Goal: Information Seeking & Learning: Check status

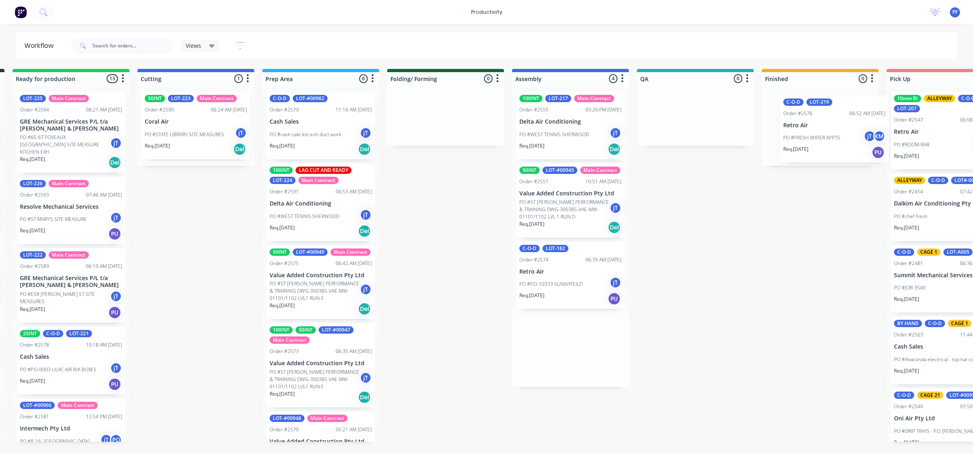
drag, startPoint x: 681, startPoint y: 355, endPoint x: 790, endPoint y: 98, distance: 279.0
click at [790, 98] on div "Submitted 42 Main Contract Order #122 09:03 AM 29/07/24 Precision Air Condition…" at bounding box center [657, 255] width 1587 height 373
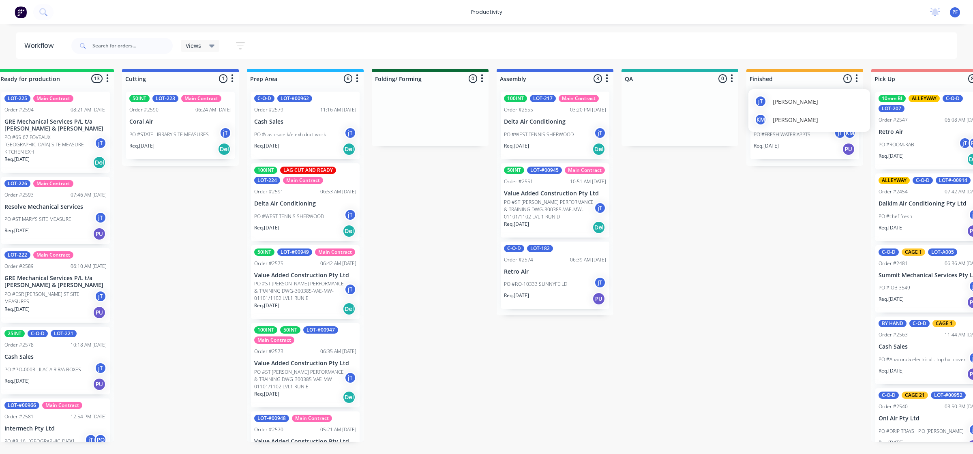
click at [812, 130] on div "jT joshua Turner KM Kieren Moore" at bounding box center [809, 110] width 122 height 43
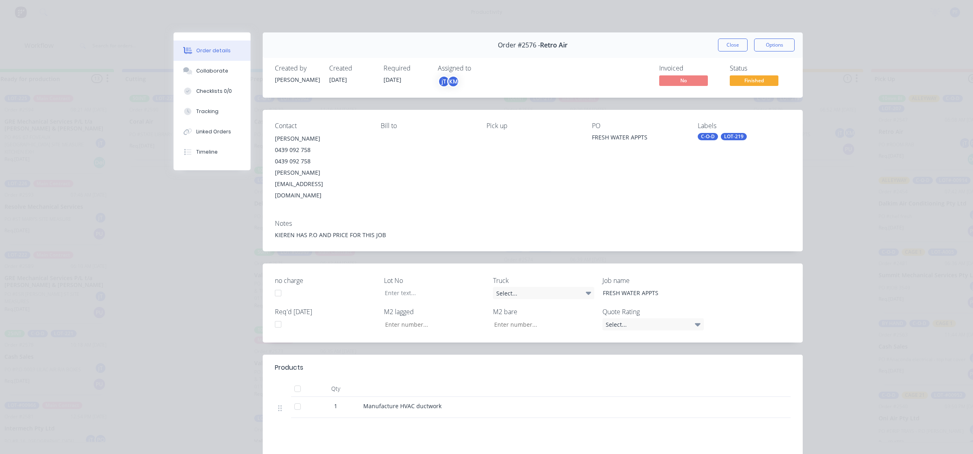
click at [715, 135] on div "C-O-D LOT-219" at bounding box center [744, 136] width 93 height 7
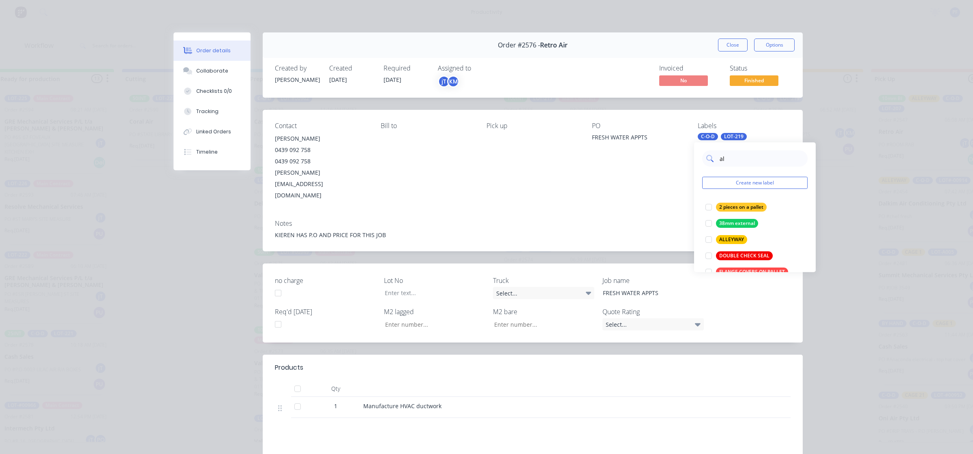
type input "all"
click at [708, 222] on div at bounding box center [708, 223] width 16 height 16
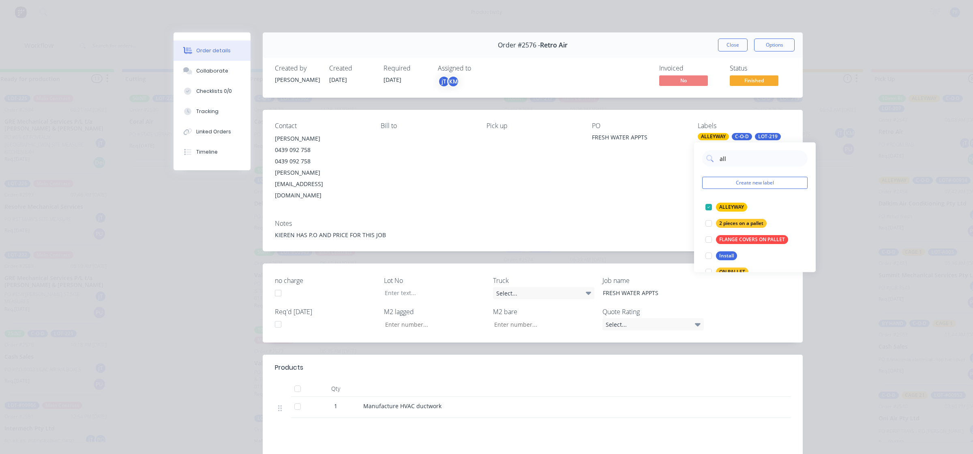
click at [670, 187] on div "Contact Daniel Clark 0439 092 758 0439 092 758 daniel@retroair.com.au Bill to P…" at bounding box center [533, 180] width 540 height 141
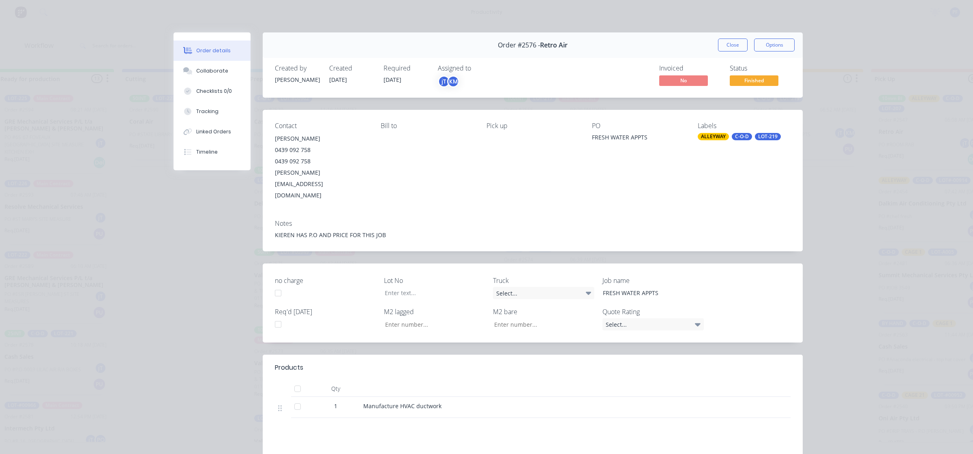
click at [724, 45] on button "Close" at bounding box center [733, 45] width 30 height 13
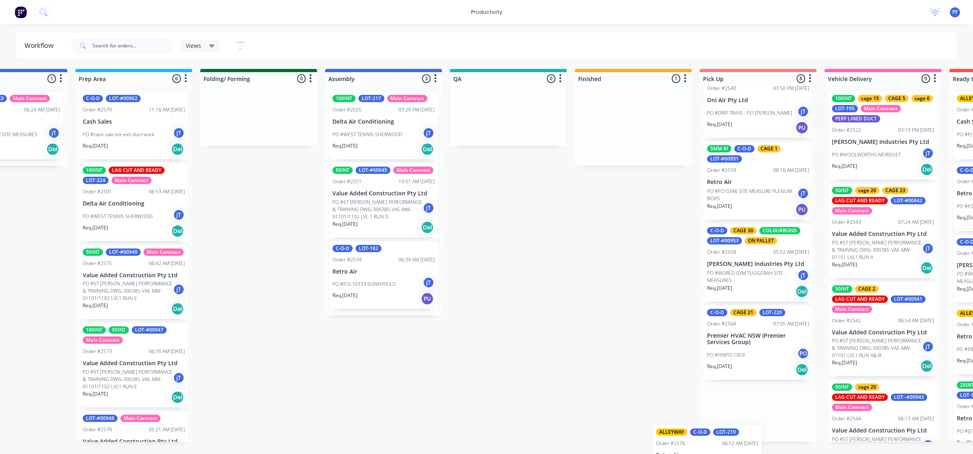
scroll to position [325, 0]
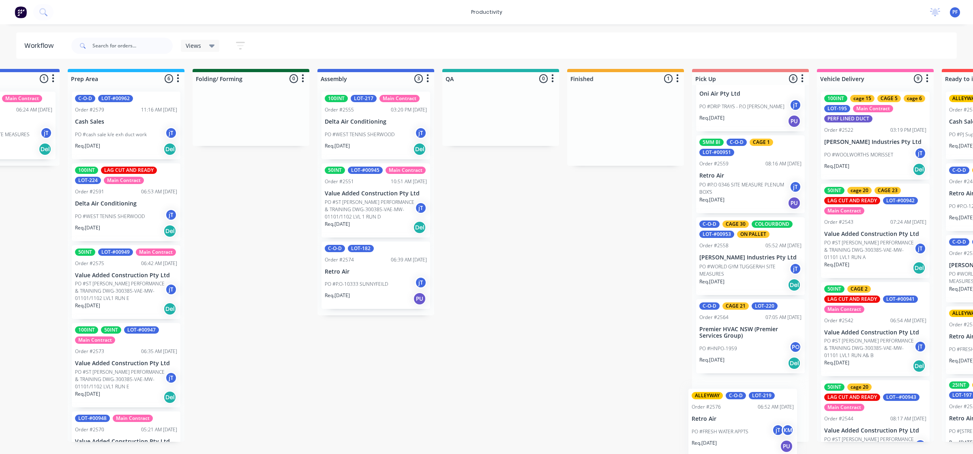
drag, startPoint x: 783, startPoint y: 146, endPoint x: 708, endPoint y: 443, distance: 306.0
click at [708, 442] on div "Submitted 42 Main Contract Order #122 09:03 AM 29/07/24 Precision Air Condition…" at bounding box center [463, 255] width 1587 height 373
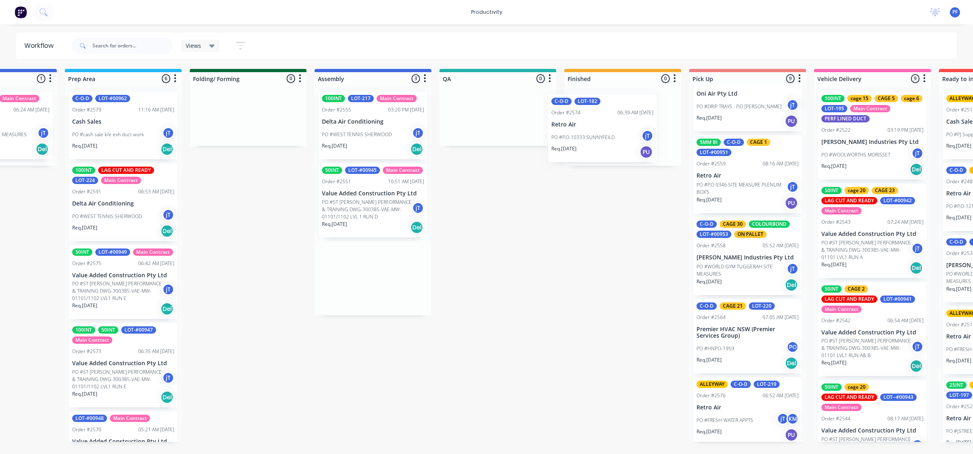
drag, startPoint x: 357, startPoint y: 283, endPoint x: 599, endPoint y: 110, distance: 297.5
click at [599, 110] on div "Submitted 42 Main Contract Order #122 09:03 AM 29/07/24 Precision Air Condition…" at bounding box center [460, 255] width 1587 height 373
click at [605, 138] on div "PO #P.O-10333 SUNNYFEILD jT" at bounding box center [623, 134] width 102 height 15
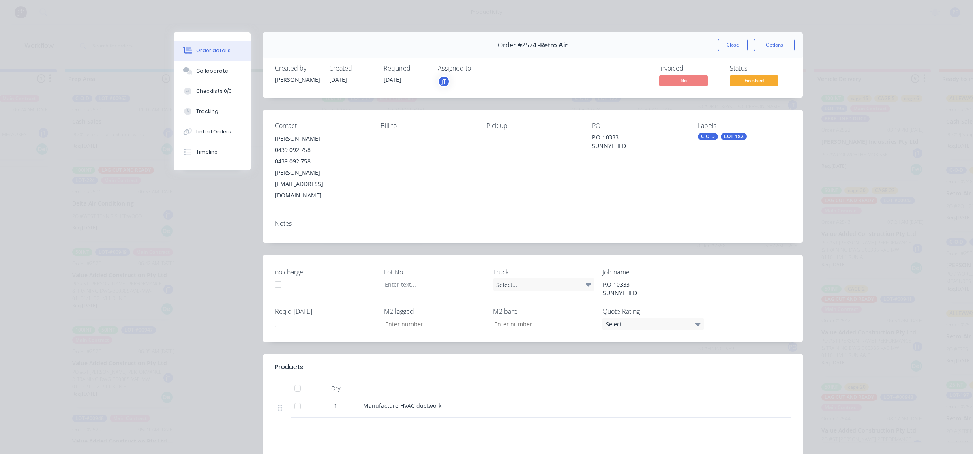
drag, startPoint x: 698, startPoint y: 137, endPoint x: 703, endPoint y: 137, distance: 4.9
click at [699, 137] on div "C-O-D" at bounding box center [708, 136] width 20 height 7
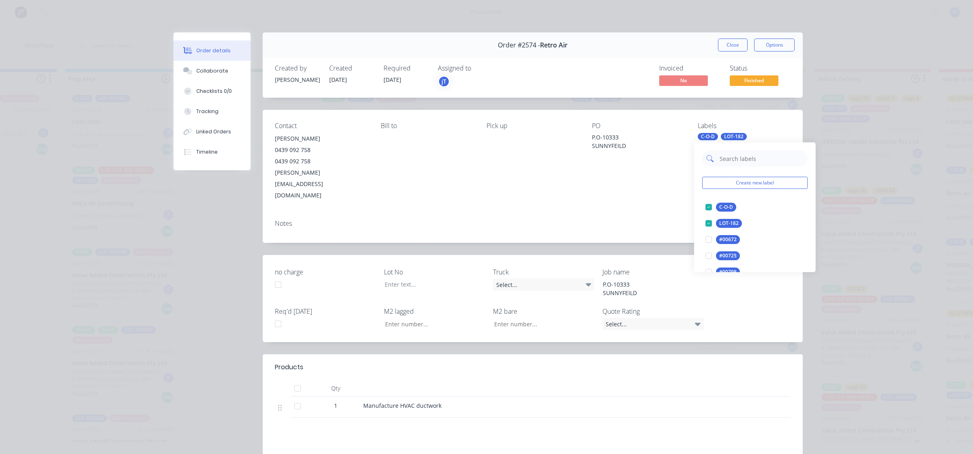
click at [723, 161] on input "text" at bounding box center [761, 158] width 85 height 16
type input "cage 27"
click at [711, 208] on div at bounding box center [708, 207] width 16 height 16
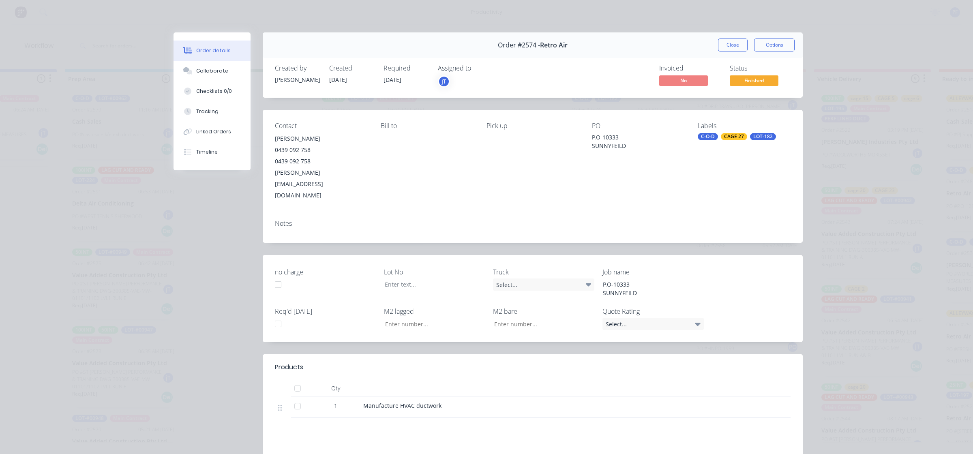
click at [687, 213] on div "Notes" at bounding box center [533, 228] width 540 height 30
drag, startPoint x: 728, startPoint y: 56, endPoint x: 728, endPoint y: 51, distance: 5.3
click at [728, 56] on div "Order #2574 - Retro Air Close Options" at bounding box center [533, 45] width 540 height 26
click at [729, 50] on button "Close" at bounding box center [733, 45] width 30 height 13
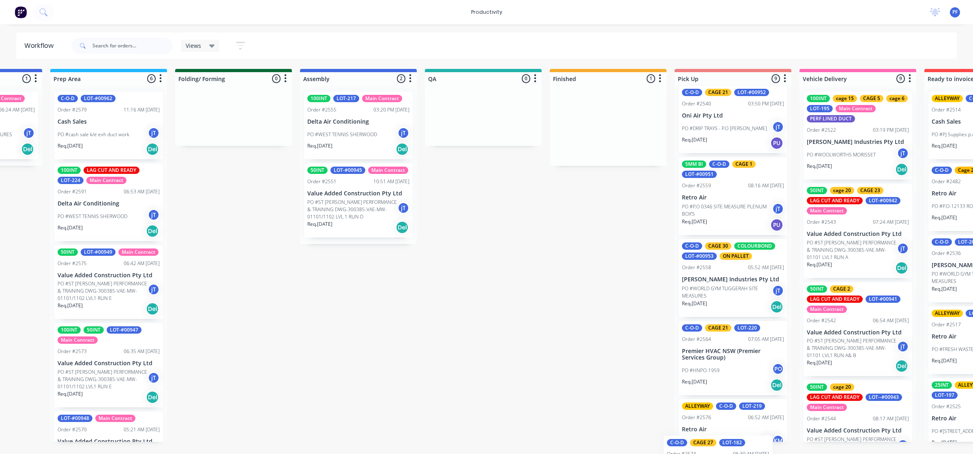
scroll to position [398, 0]
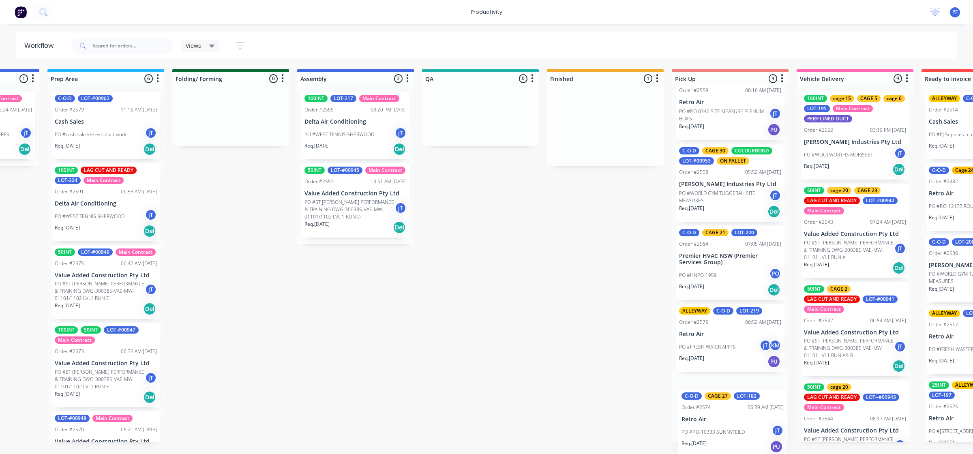
drag, startPoint x: 601, startPoint y: 142, endPoint x: 717, endPoint y: 436, distance: 316.4
click at [717, 436] on div "Submitted 42 Main Contract Order #122 09:03 AM 29/07/24 Precision Air Condition…" at bounding box center [442, 255] width 1587 height 373
